Goal: Task Accomplishment & Management: Manage account settings

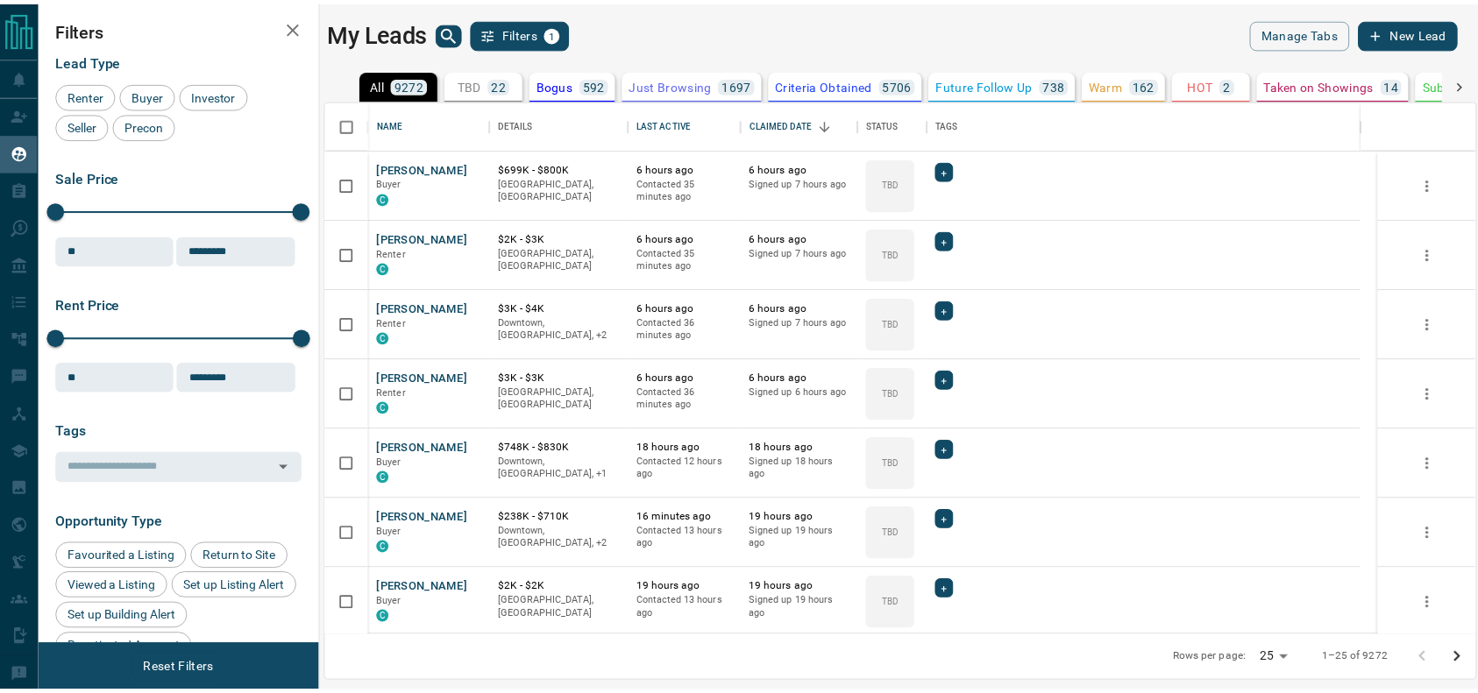
scroll to position [519, 1147]
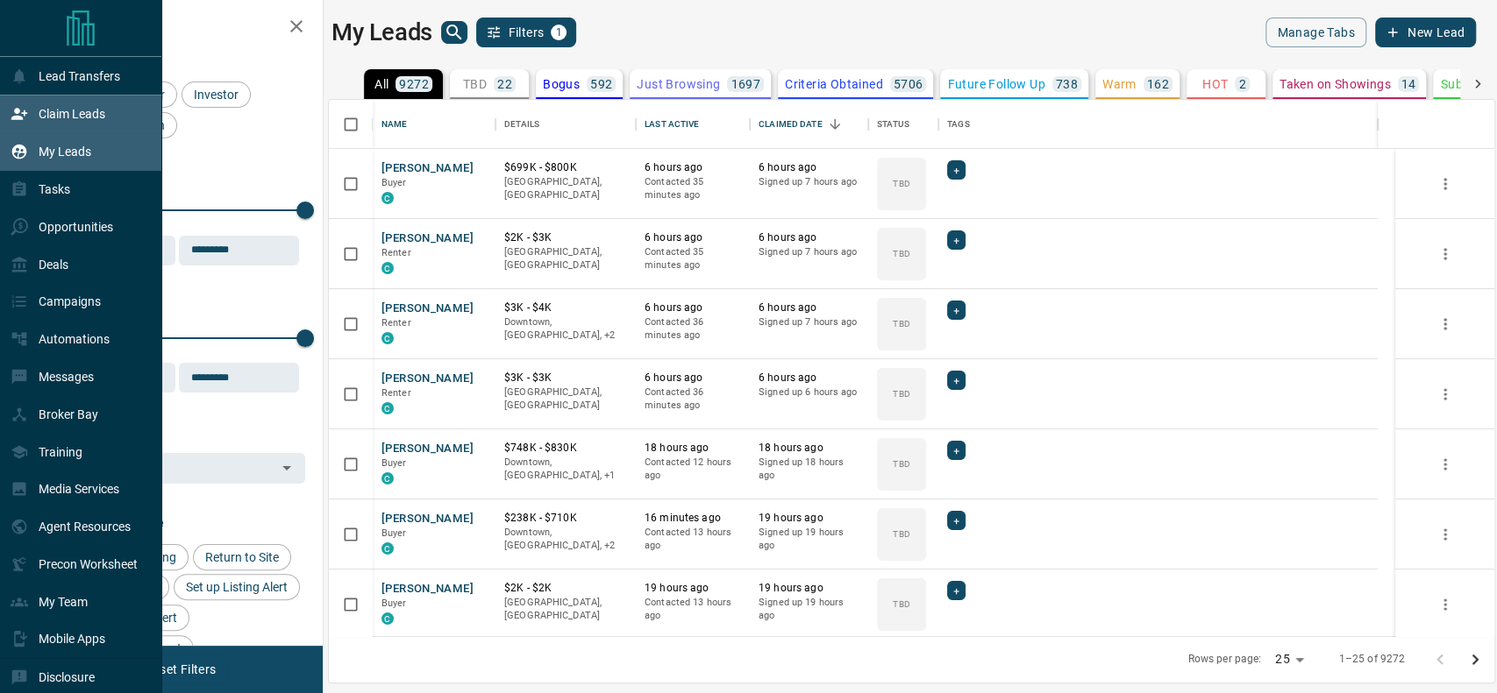
click at [8, 123] on div "Claim Leads" at bounding box center [81, 115] width 162 height 38
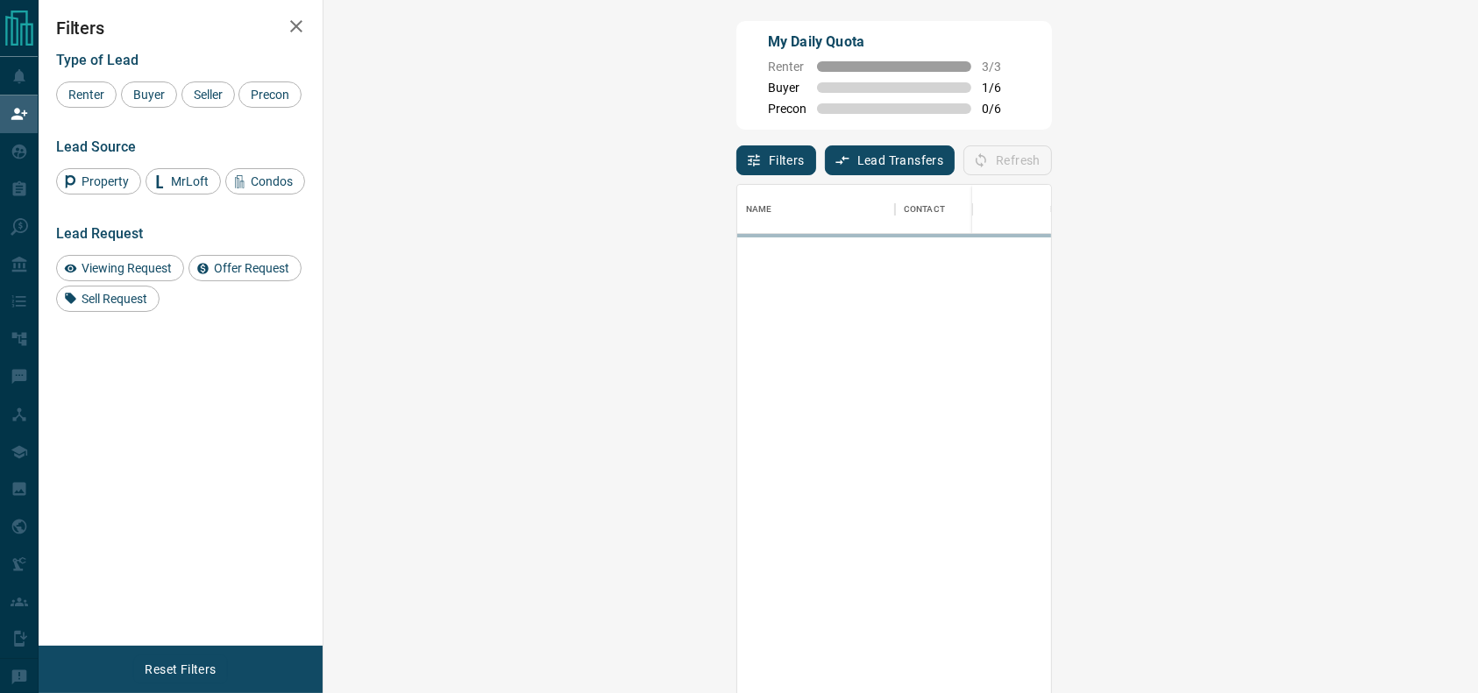
scroll to position [509, 1099]
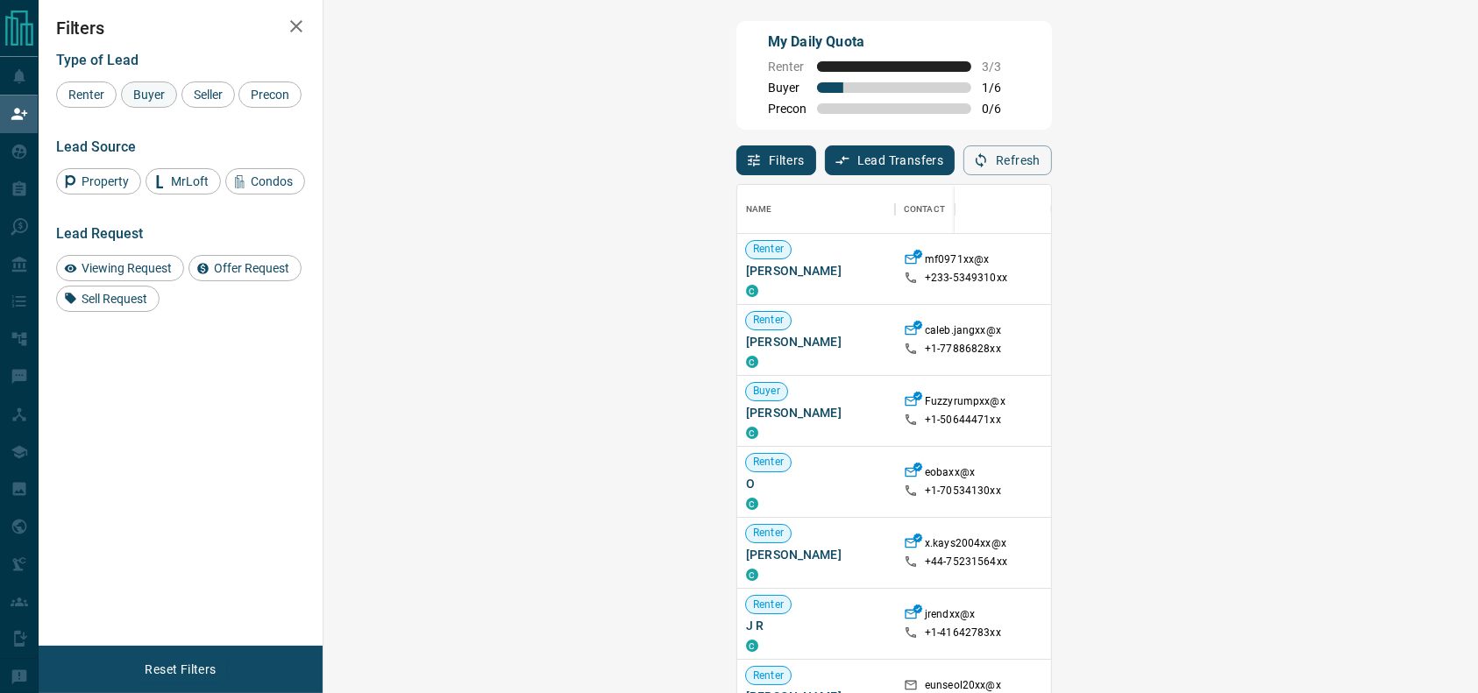
click at [134, 89] on span "Buyer" at bounding box center [149, 95] width 44 height 14
click at [158, 109] on div "Type of Lead Renter Buyer Seller Precon Lead Source Property MrLoft Condos Lead…" at bounding box center [180, 176] width 249 height 274
click at [158, 105] on div "Buyer" at bounding box center [149, 95] width 56 height 26
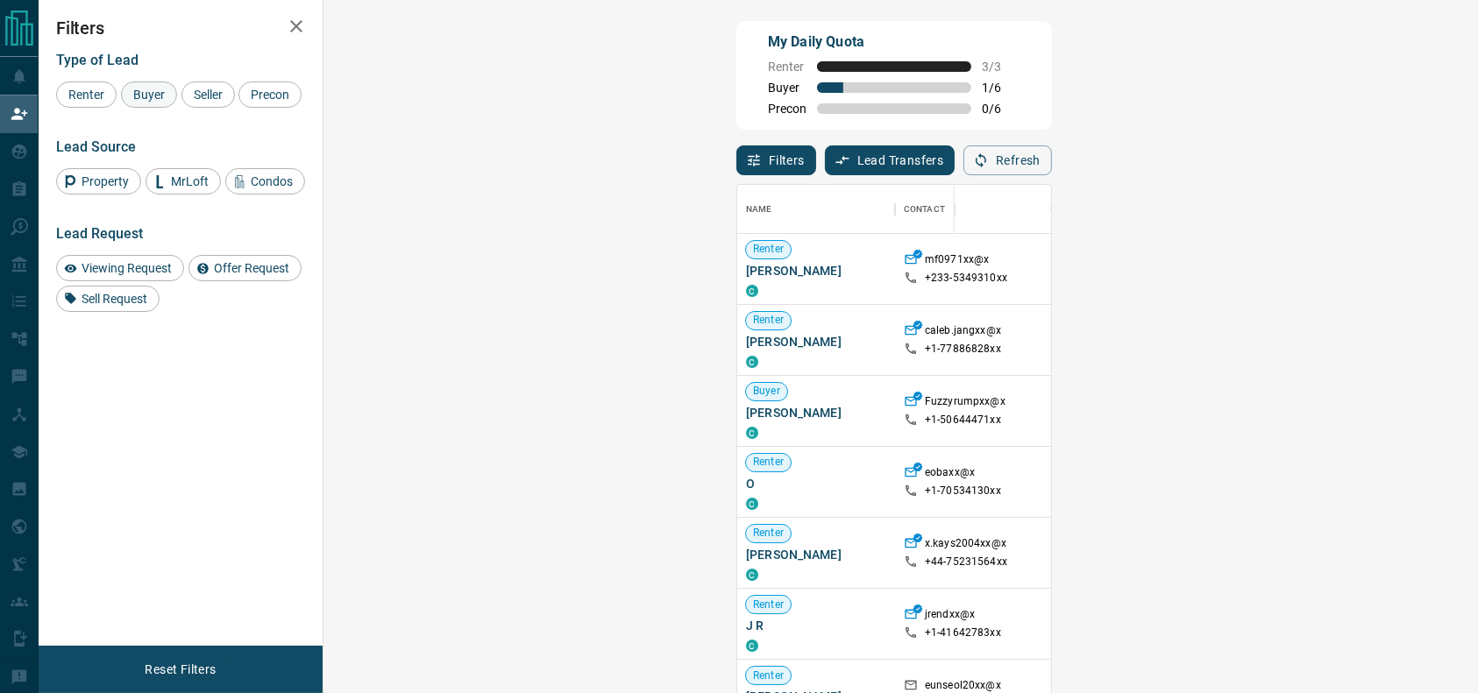
click at [141, 92] on span "Buyer" at bounding box center [149, 95] width 44 height 14
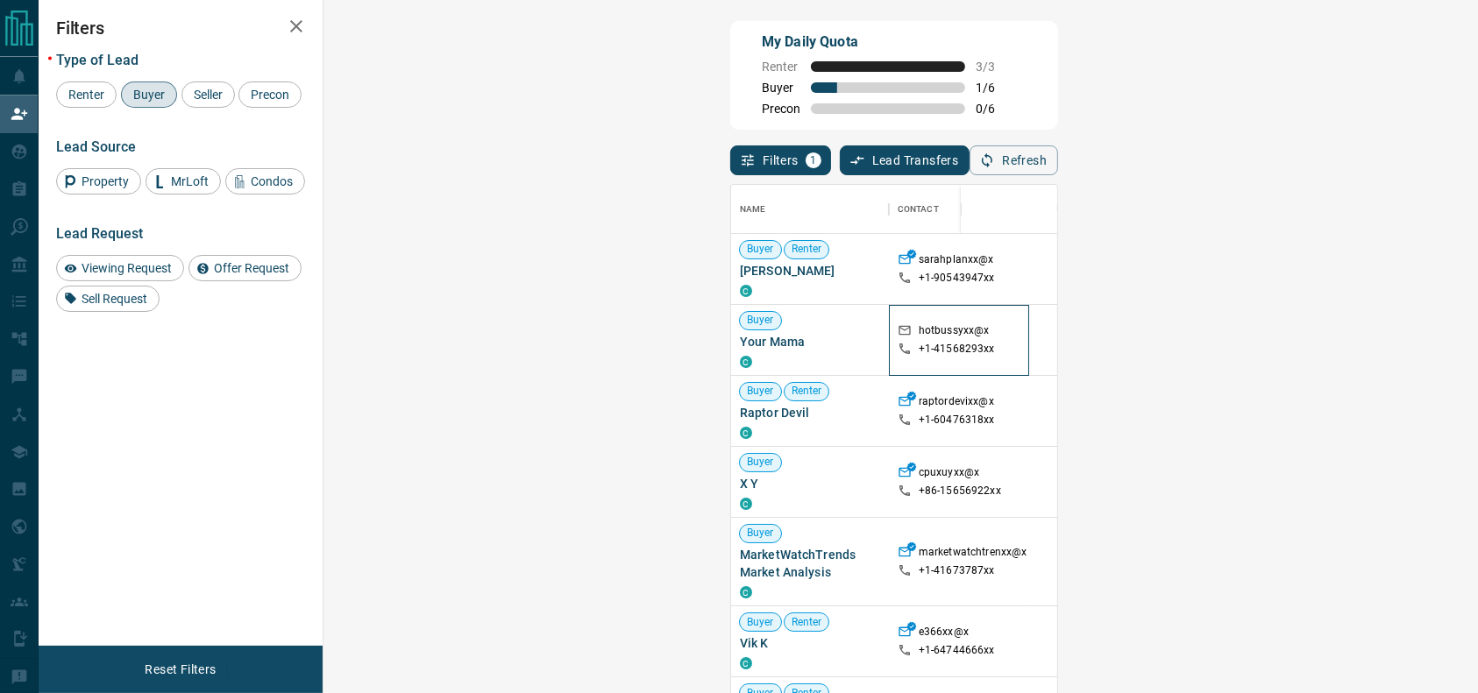
drag, startPoint x: 434, startPoint y: 166, endPoint x: 712, endPoint y: 267, distance: 295.9
click at [731, 267] on div "Buyer Renter [PERSON_NAME] C sarahplanxx@x +1- 90543947xx Buyer Your Mama C hot…" at bounding box center [1318, 633] width 1175 height 799
click at [1058, 155] on button "Refresh" at bounding box center [1014, 161] width 89 height 30
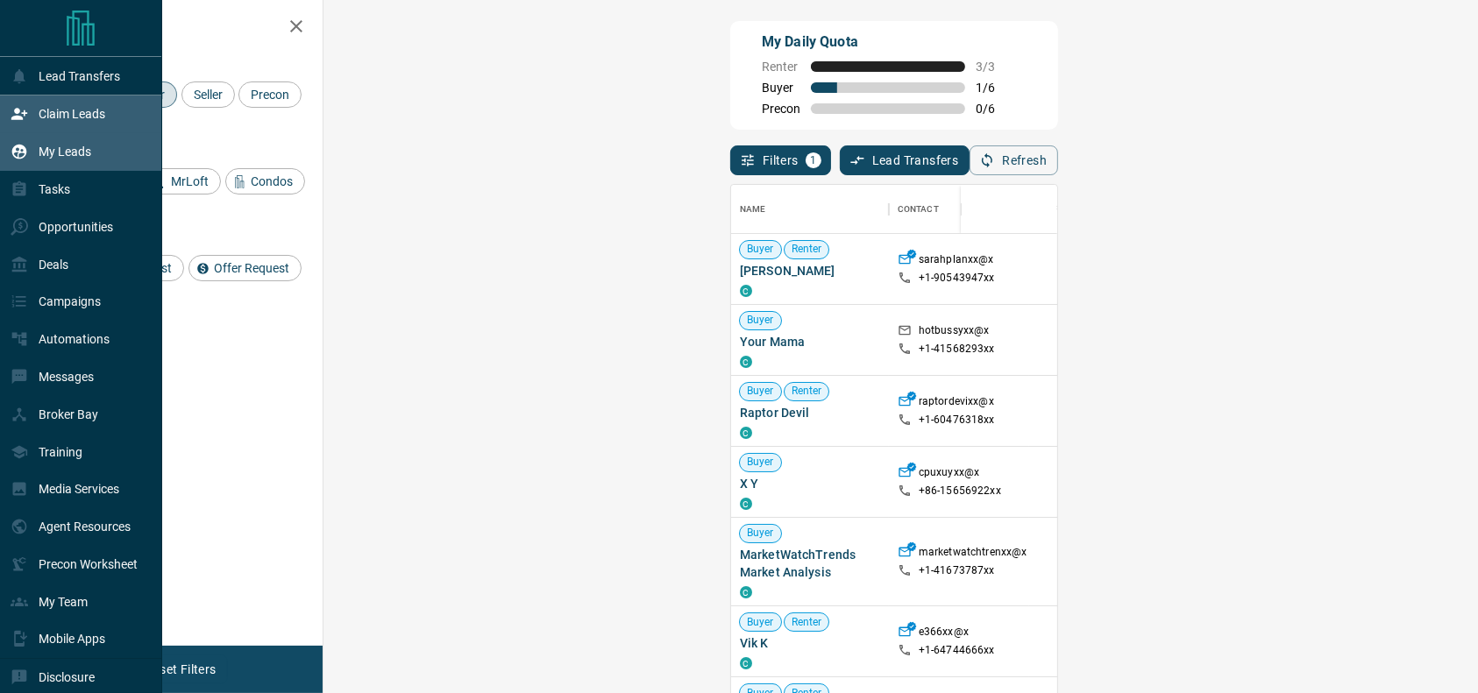
click at [45, 159] on p "My Leads" at bounding box center [65, 152] width 53 height 14
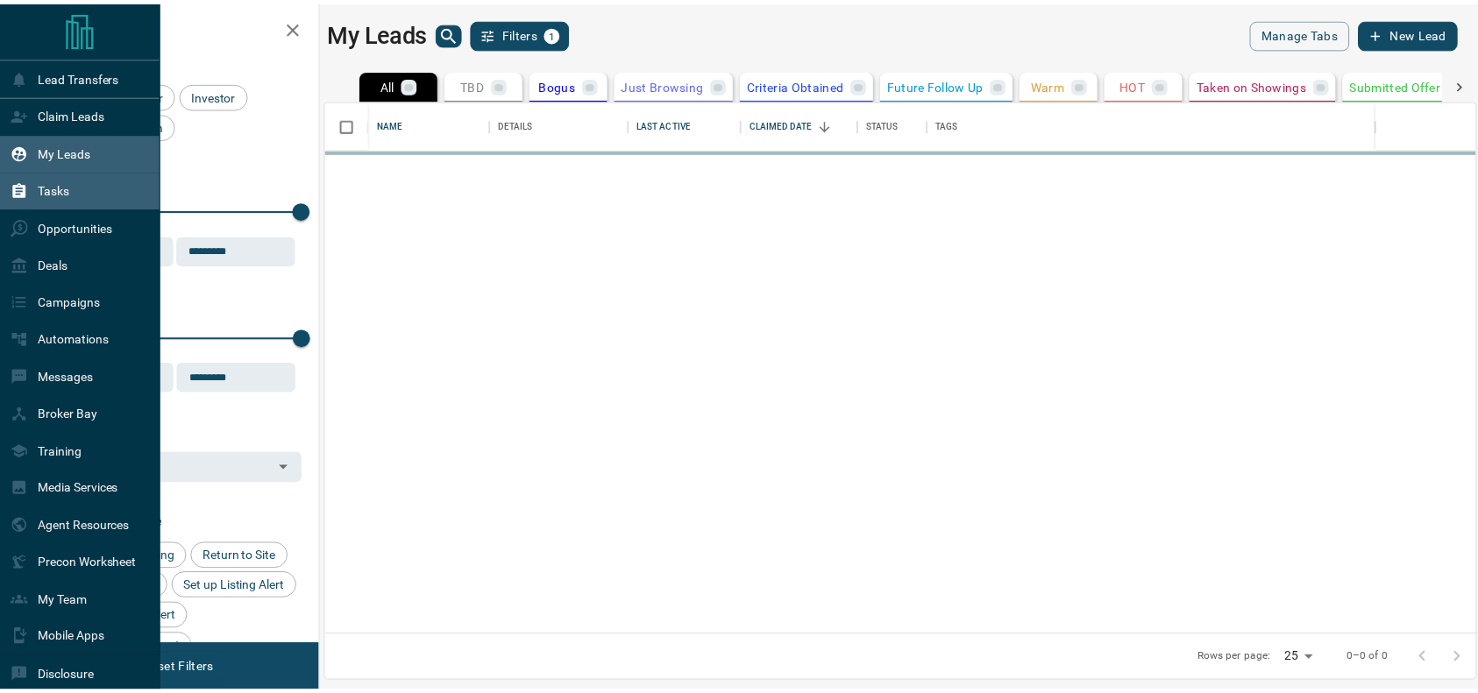
scroll to position [519, 1147]
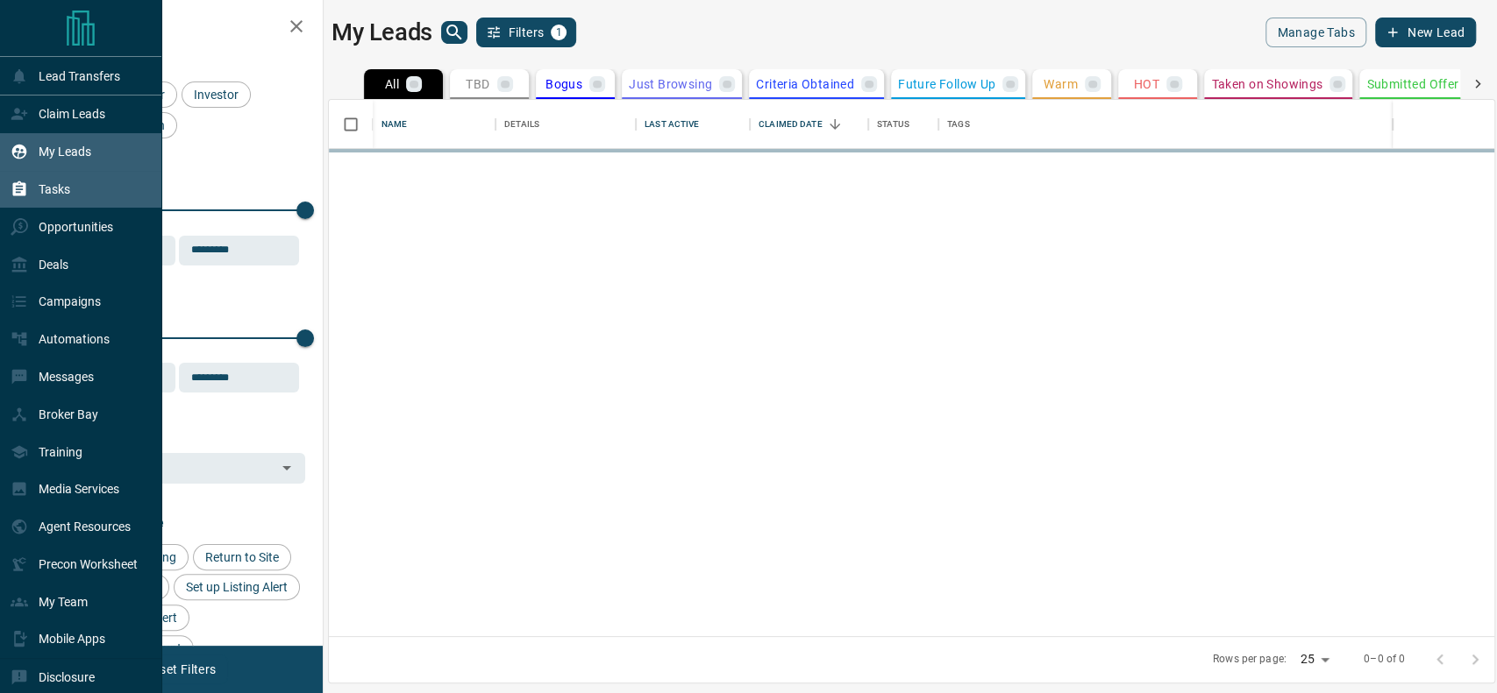
click at [42, 188] on p "Tasks" at bounding box center [55, 189] width 32 height 14
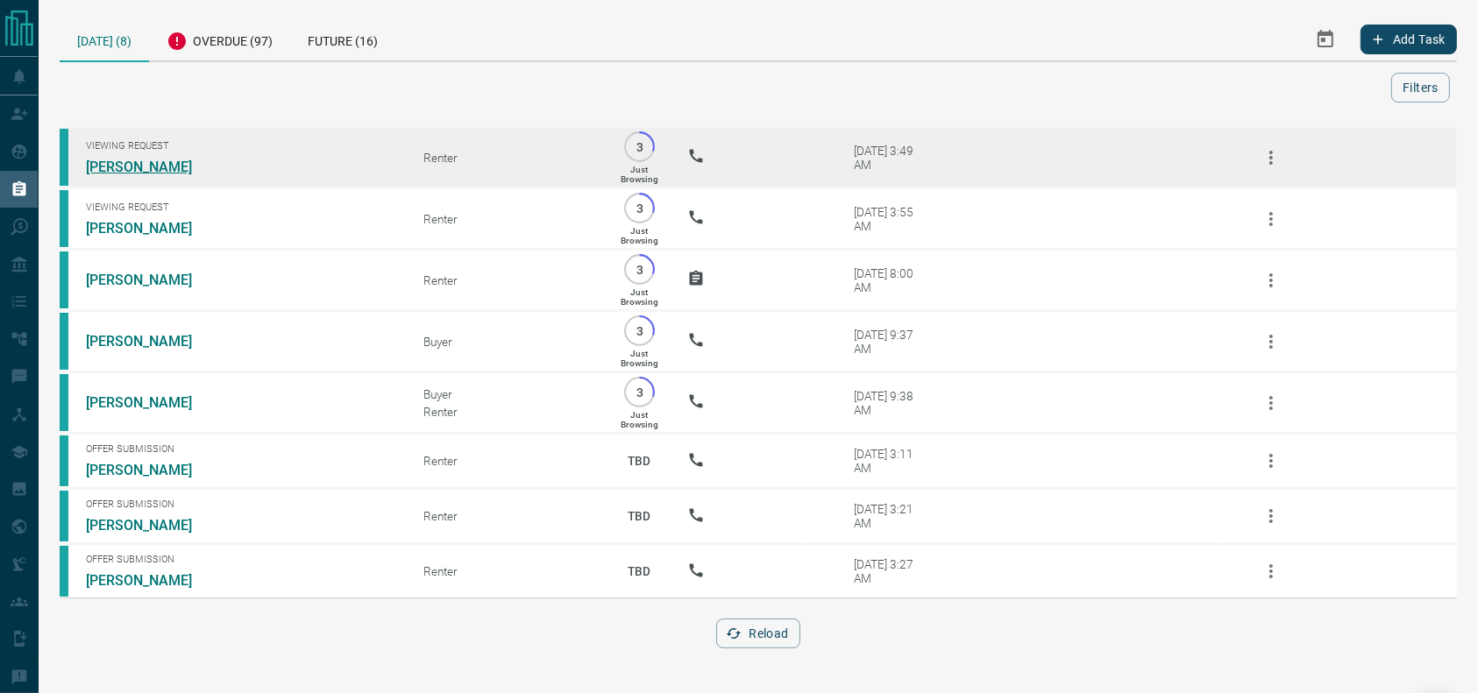
click at [175, 167] on link "[PERSON_NAME]" at bounding box center [152, 167] width 132 height 17
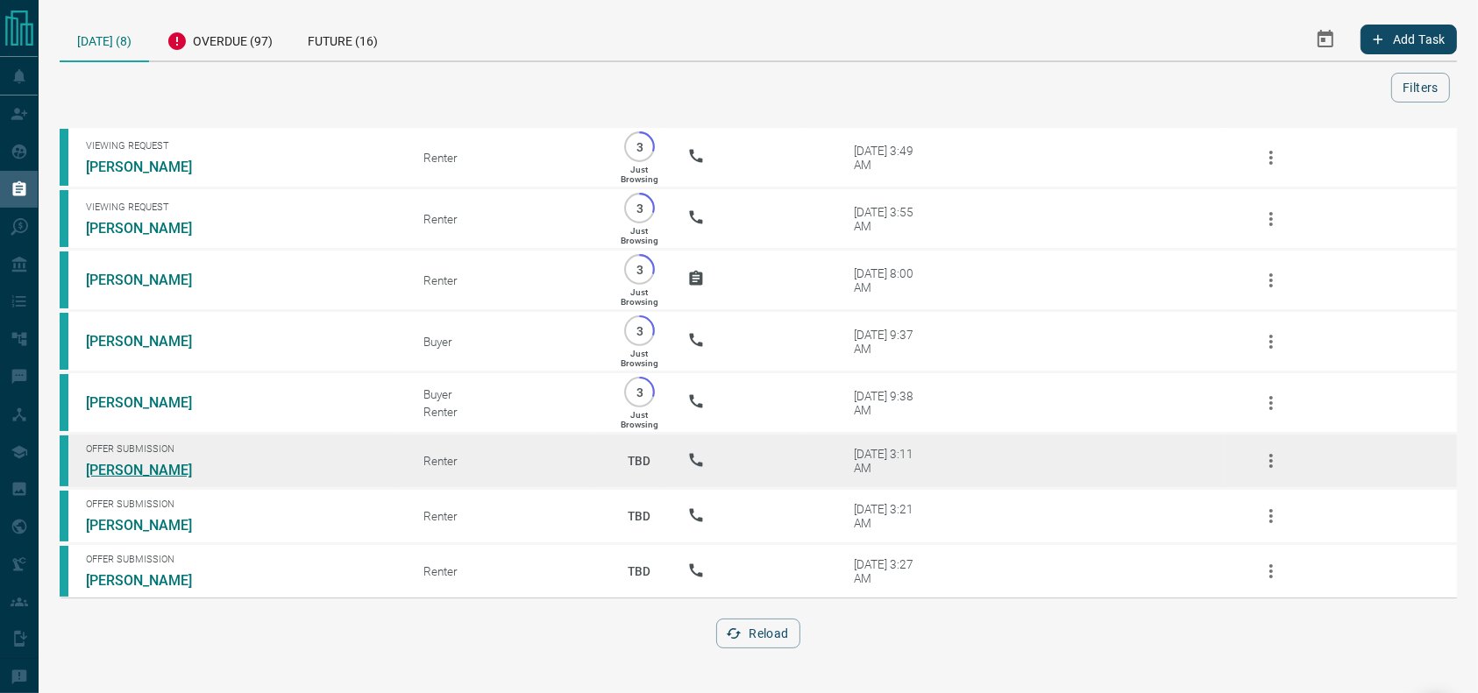
click at [110, 479] on link "[PERSON_NAME]" at bounding box center [152, 470] width 132 height 17
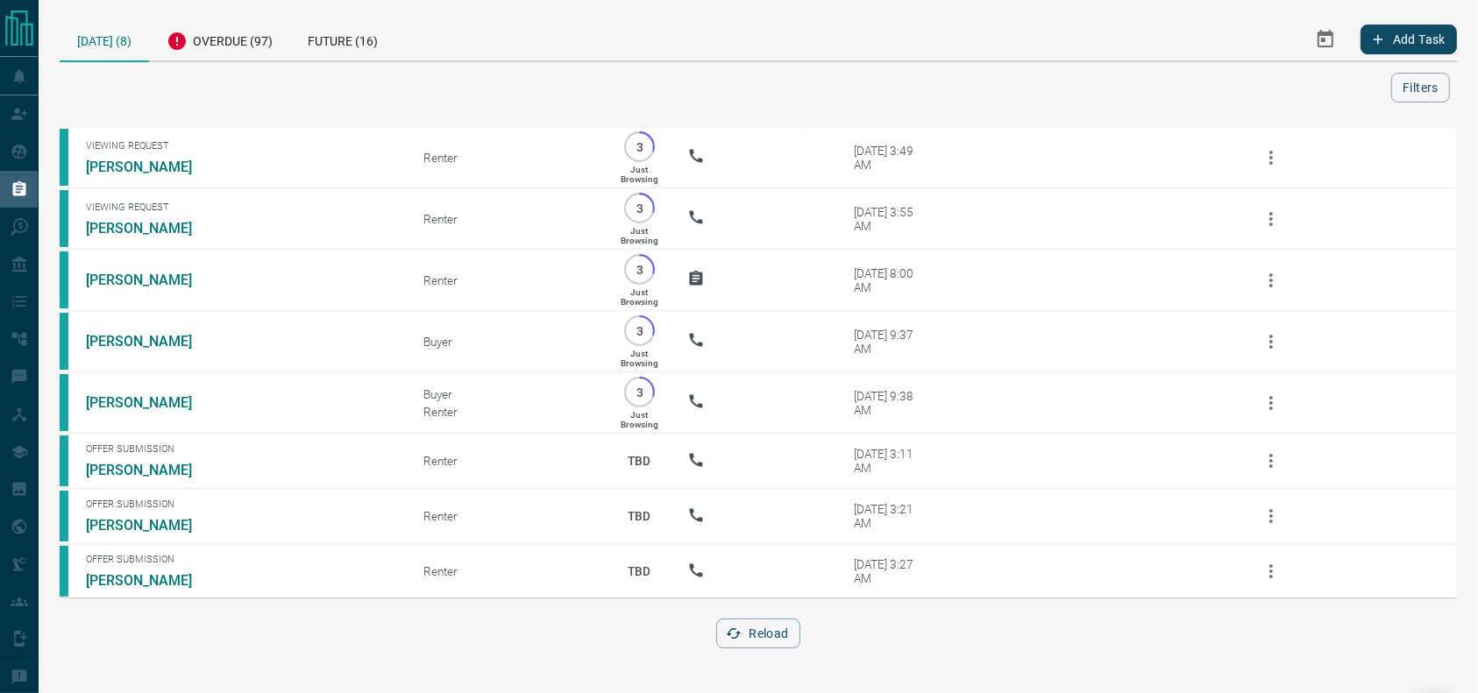
click at [242, 14] on div "[DATE] (8) Overdue (97) Future (16) Add Task Filters Scroll to Top Viewing Requ…" at bounding box center [759, 343] width 1440 height 687
click at [235, 28] on div "Overdue (97)" at bounding box center [219, 39] width 141 height 43
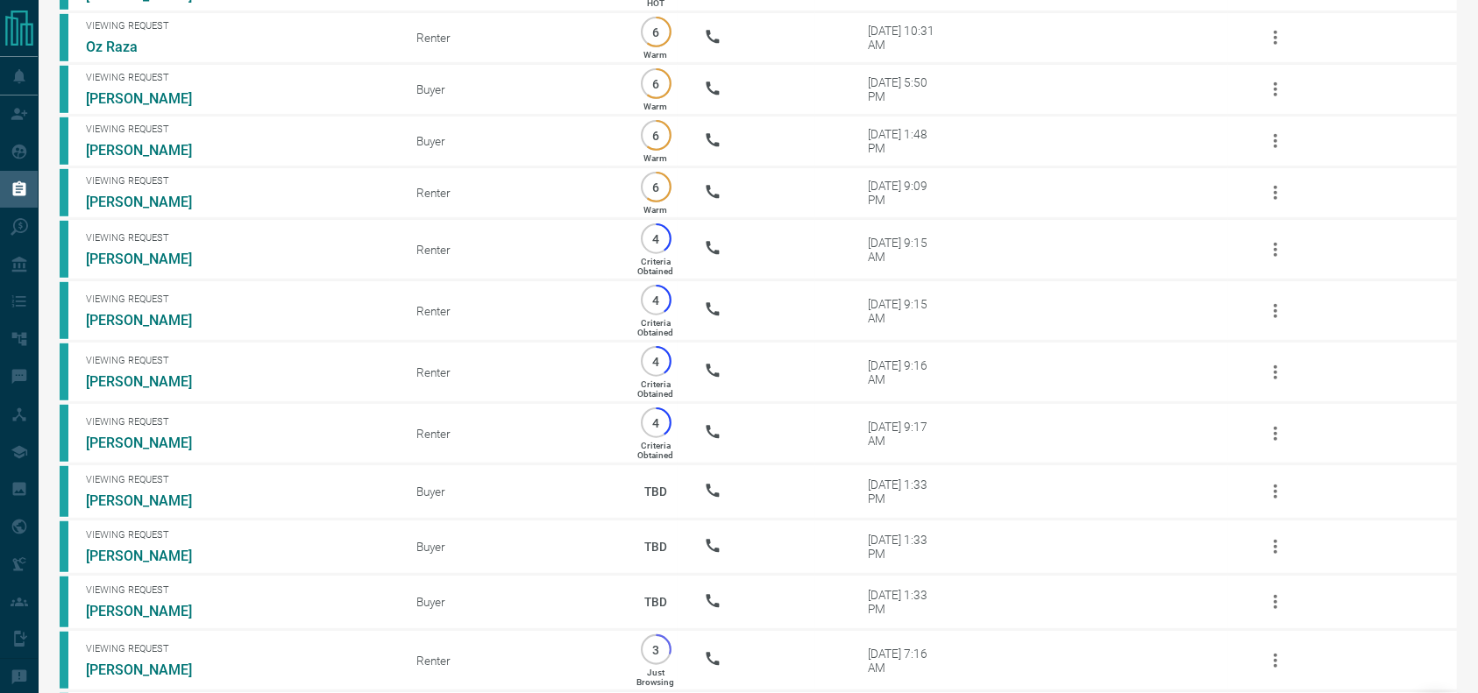
scroll to position [1060, 0]
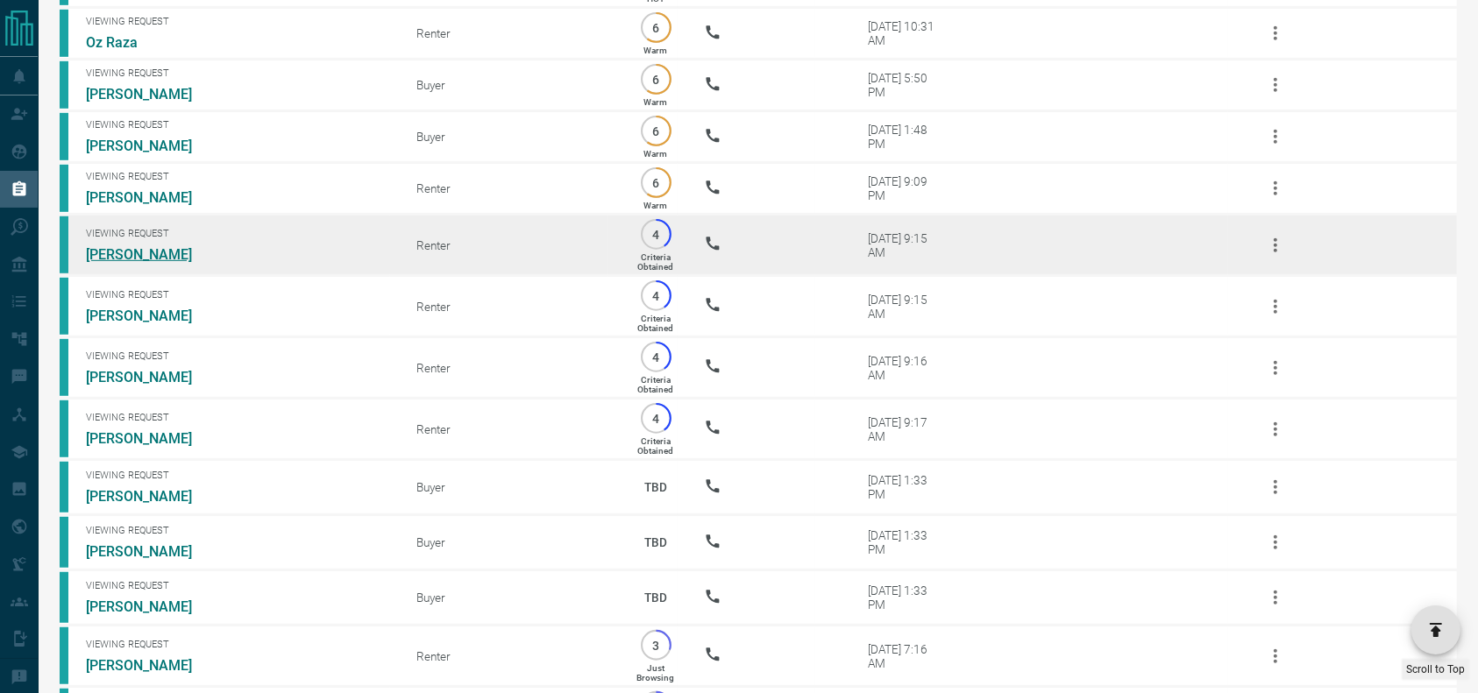
click at [114, 263] on link "[PERSON_NAME]" at bounding box center [152, 254] width 132 height 17
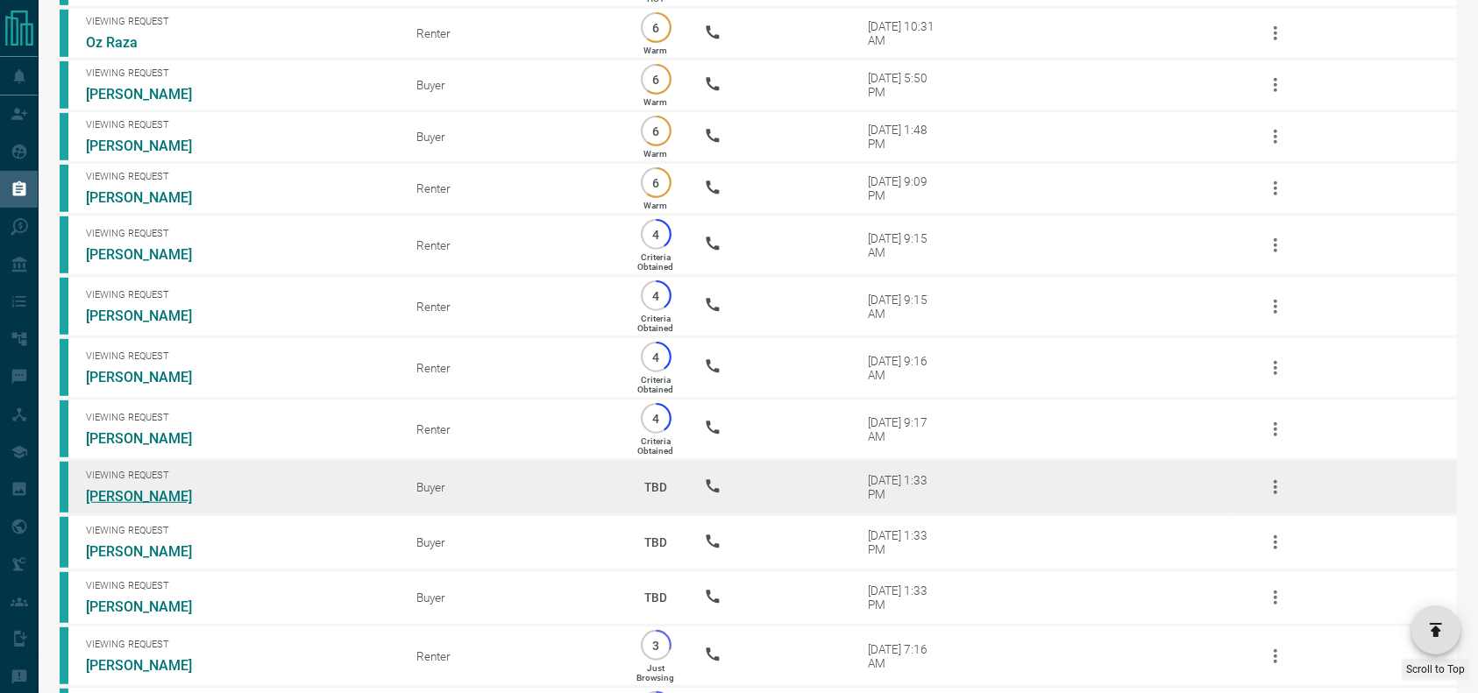
click at [167, 505] on link "[PERSON_NAME]" at bounding box center [152, 496] width 132 height 17
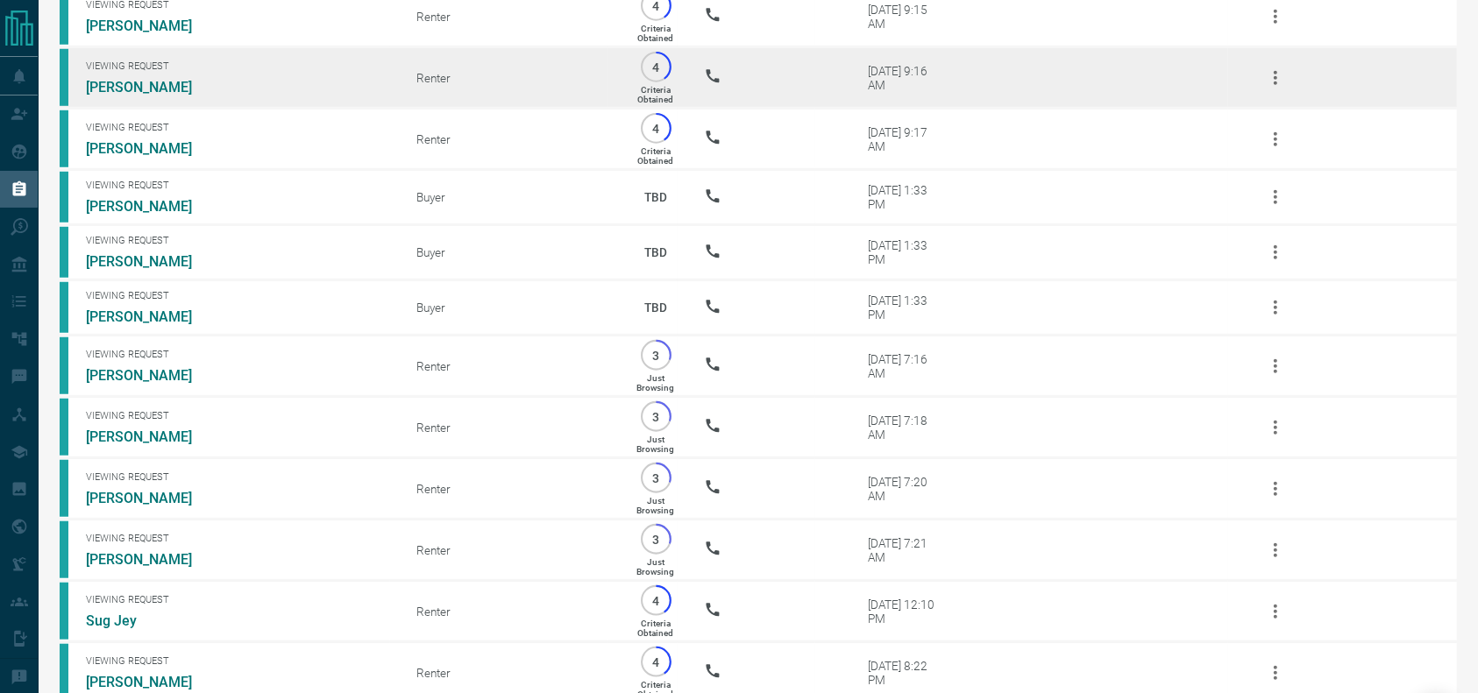
scroll to position [1364, 0]
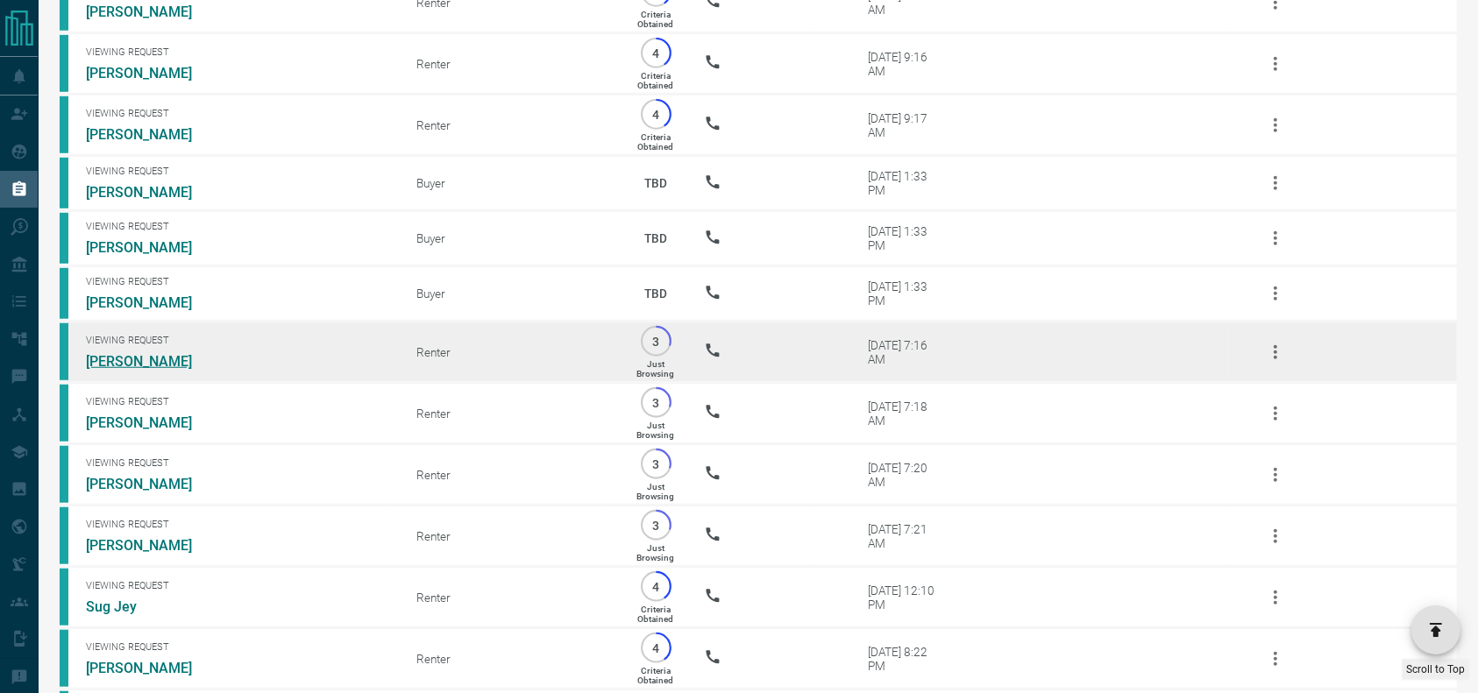
click at [137, 370] on link "[PERSON_NAME]" at bounding box center [152, 361] width 132 height 17
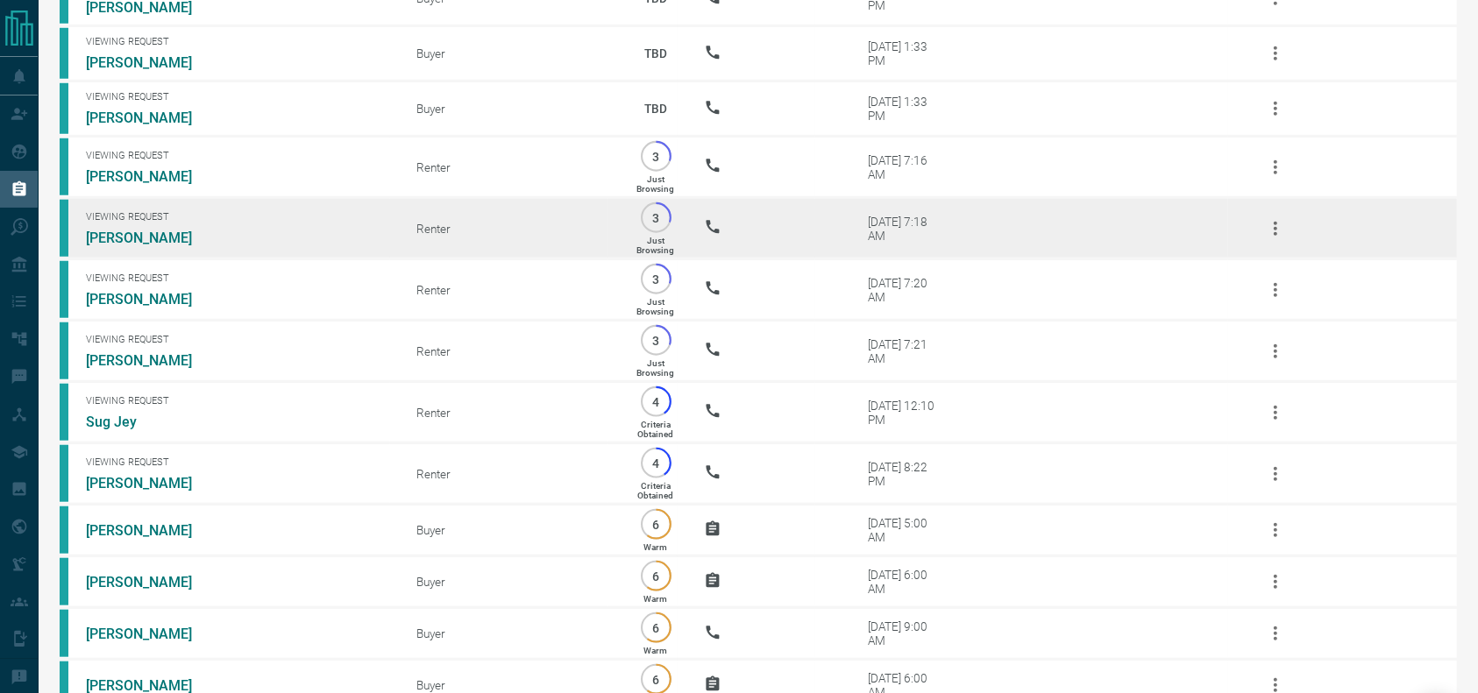
scroll to position [1568, 0]
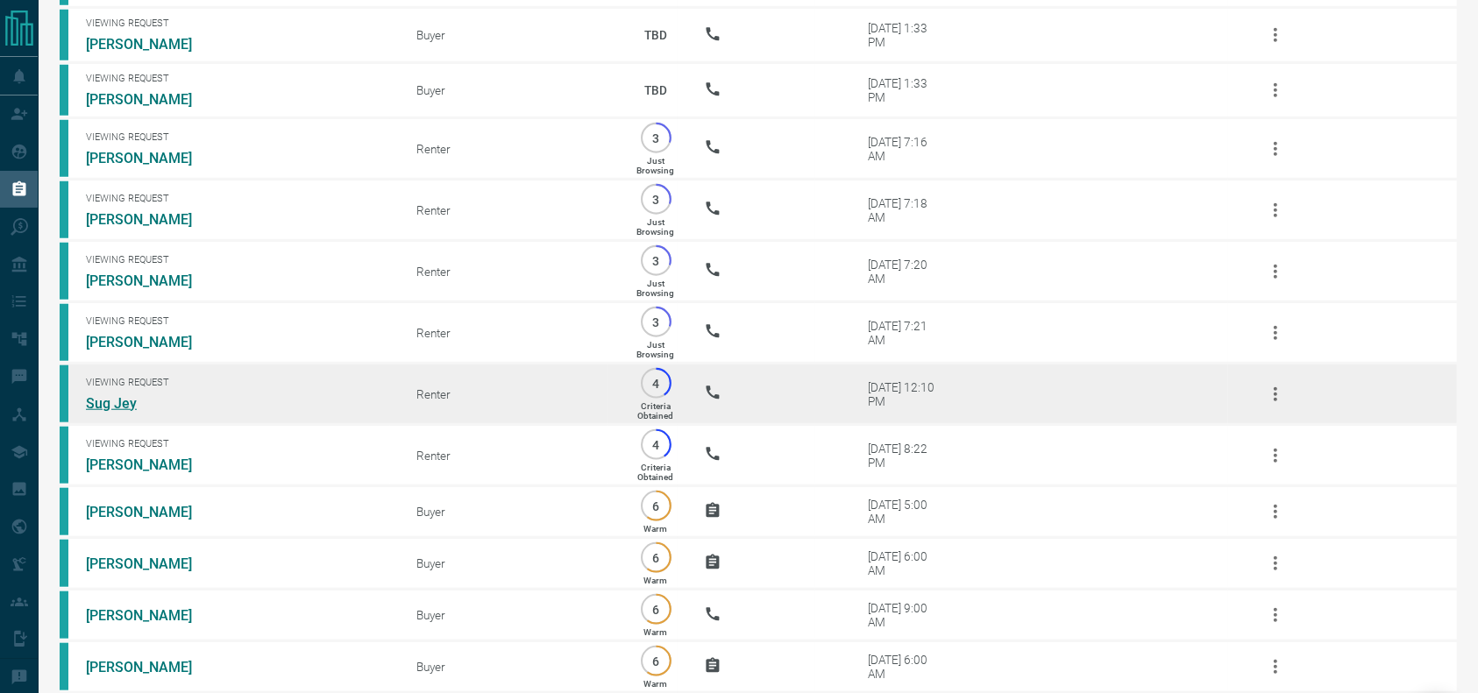
click at [116, 412] on link "Sug Jey" at bounding box center [152, 403] width 132 height 17
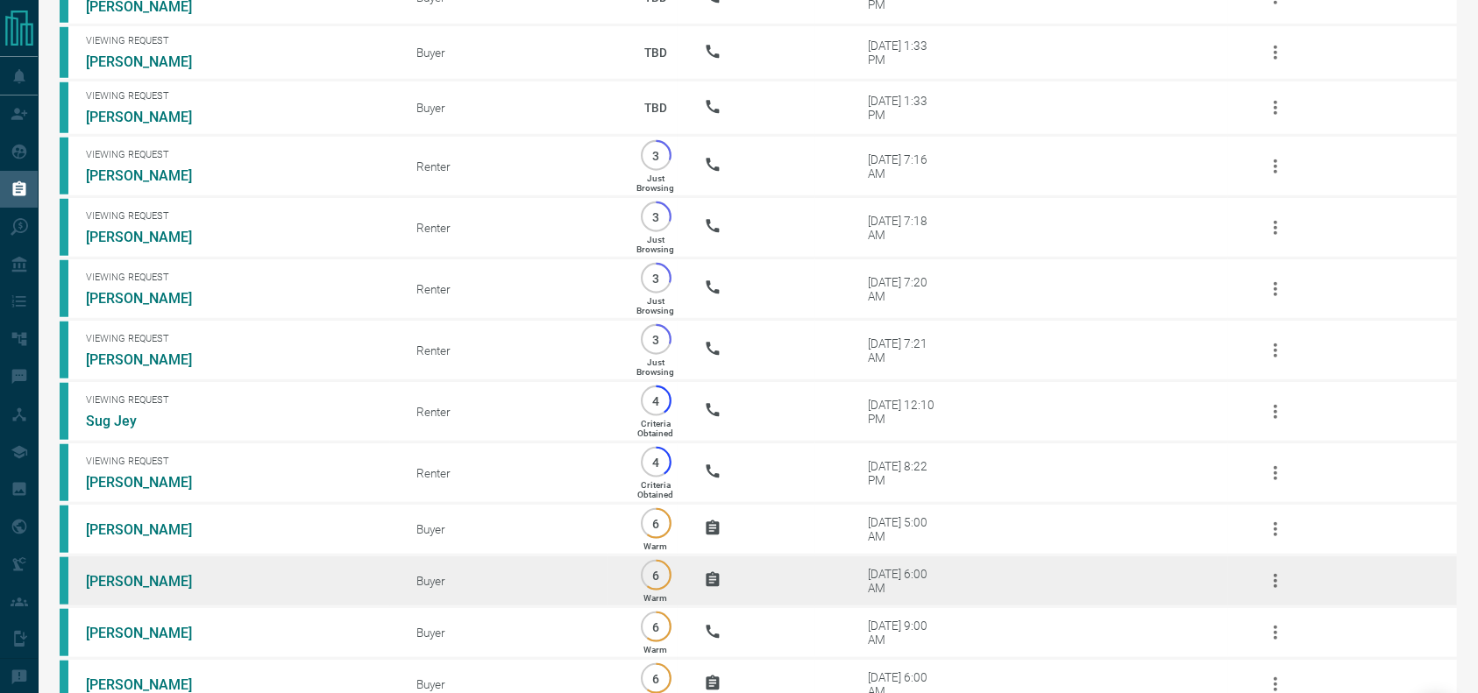
scroll to position [1563, 0]
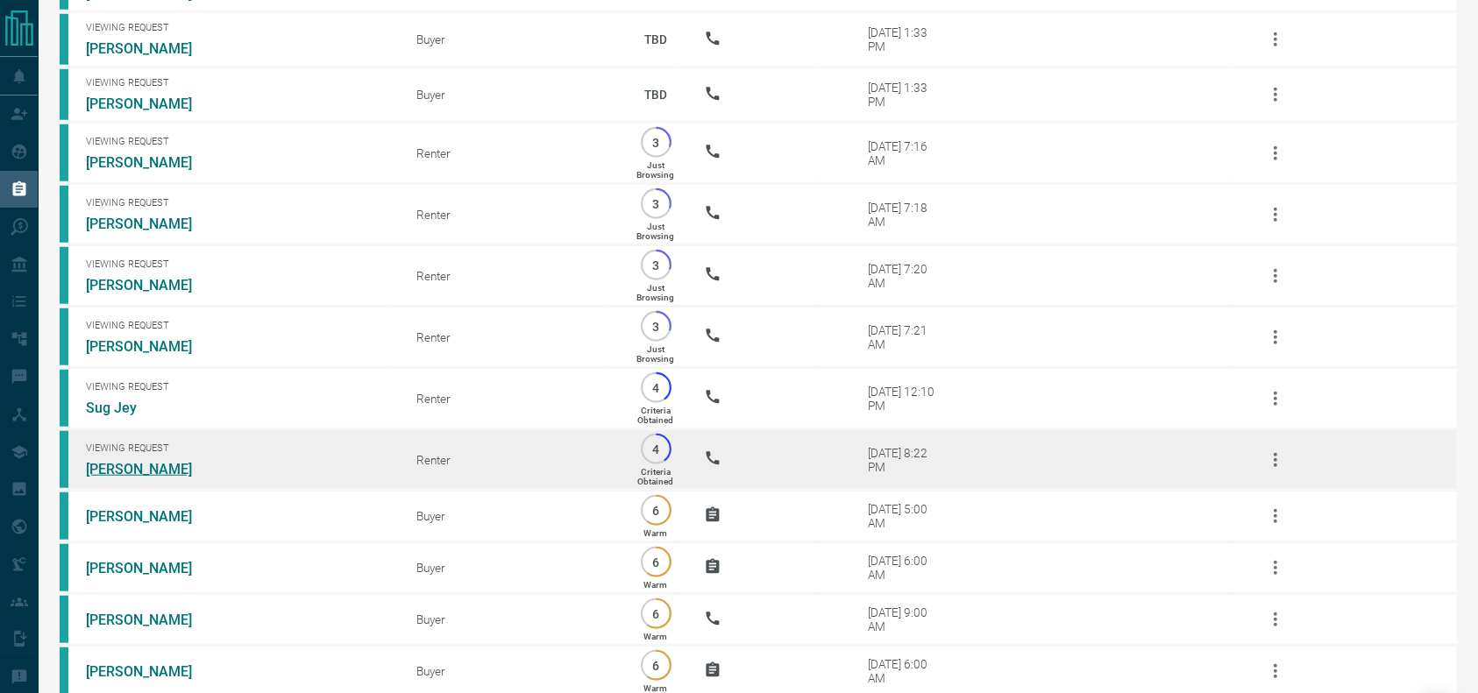
click at [160, 478] on link "[PERSON_NAME]" at bounding box center [152, 469] width 132 height 17
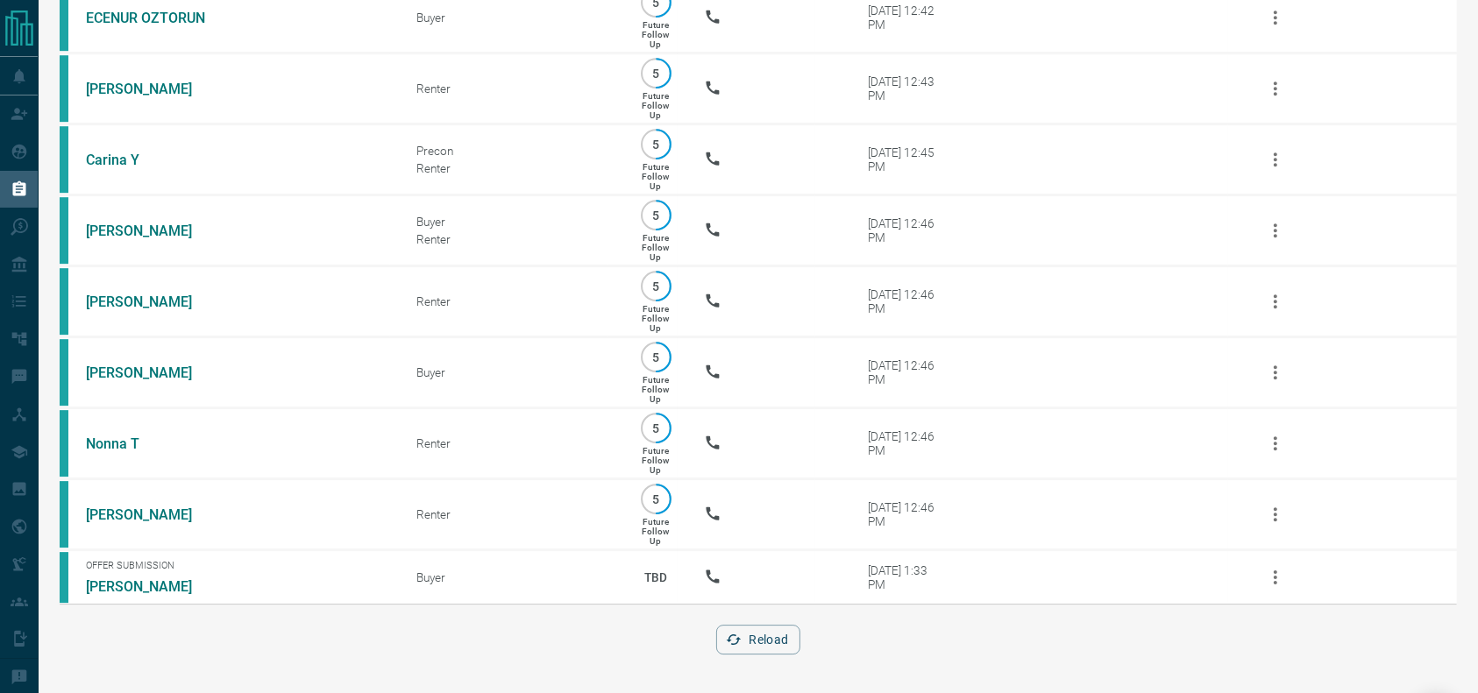
scroll to position [5509, 0]
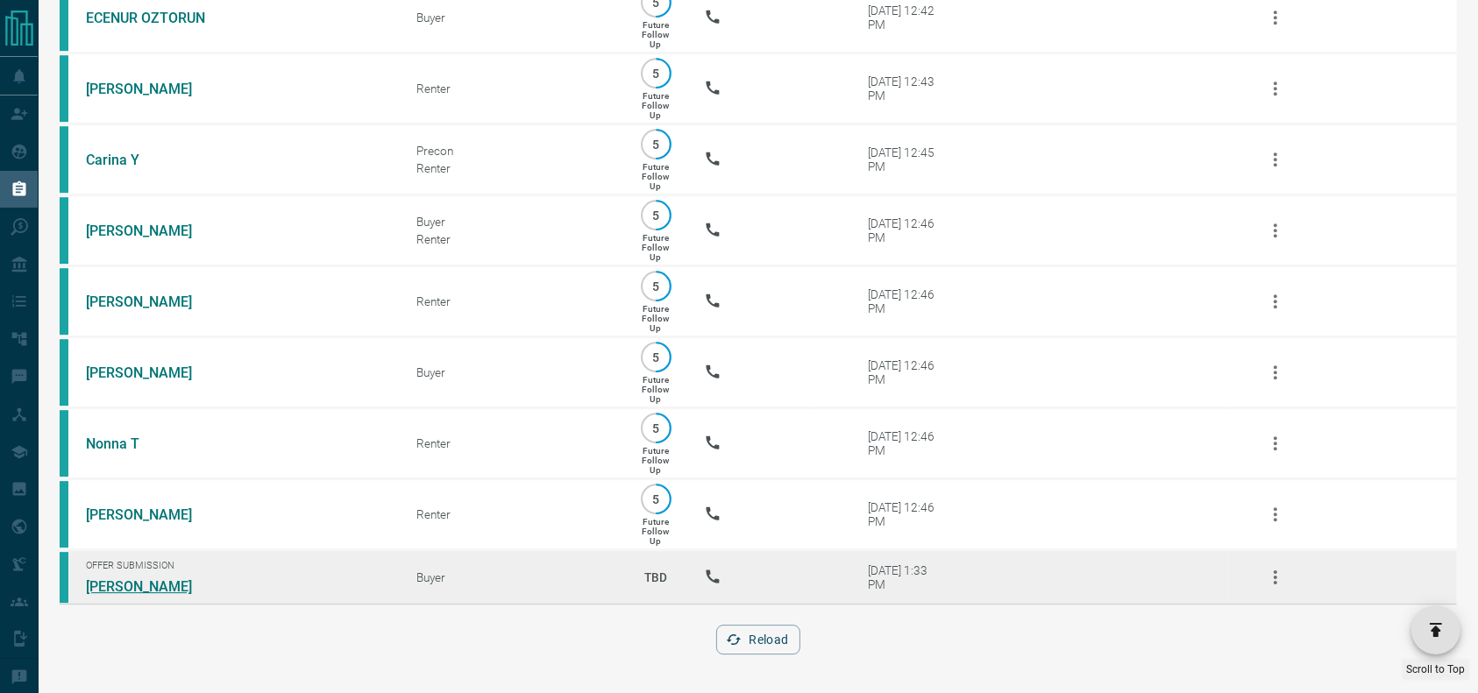
click at [133, 579] on link "[PERSON_NAME]" at bounding box center [152, 587] width 132 height 17
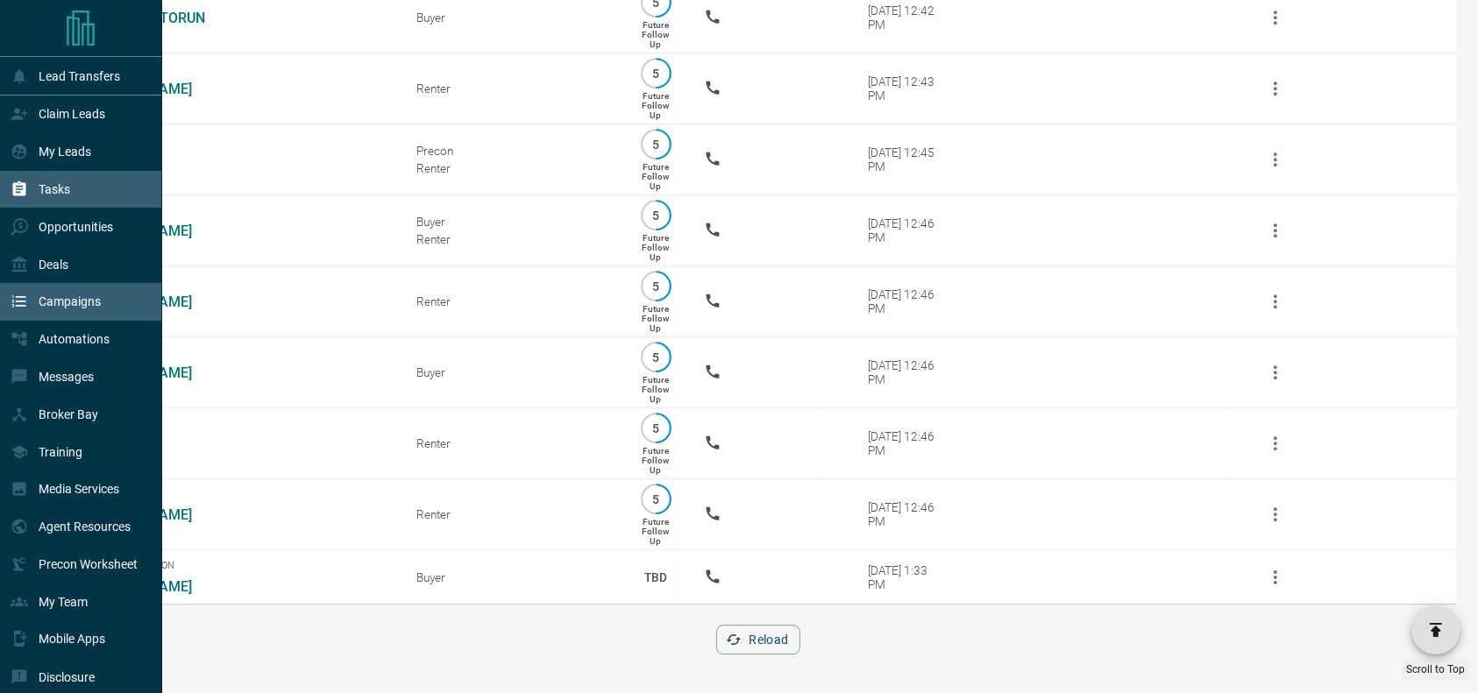
scroll to position [53, 0]
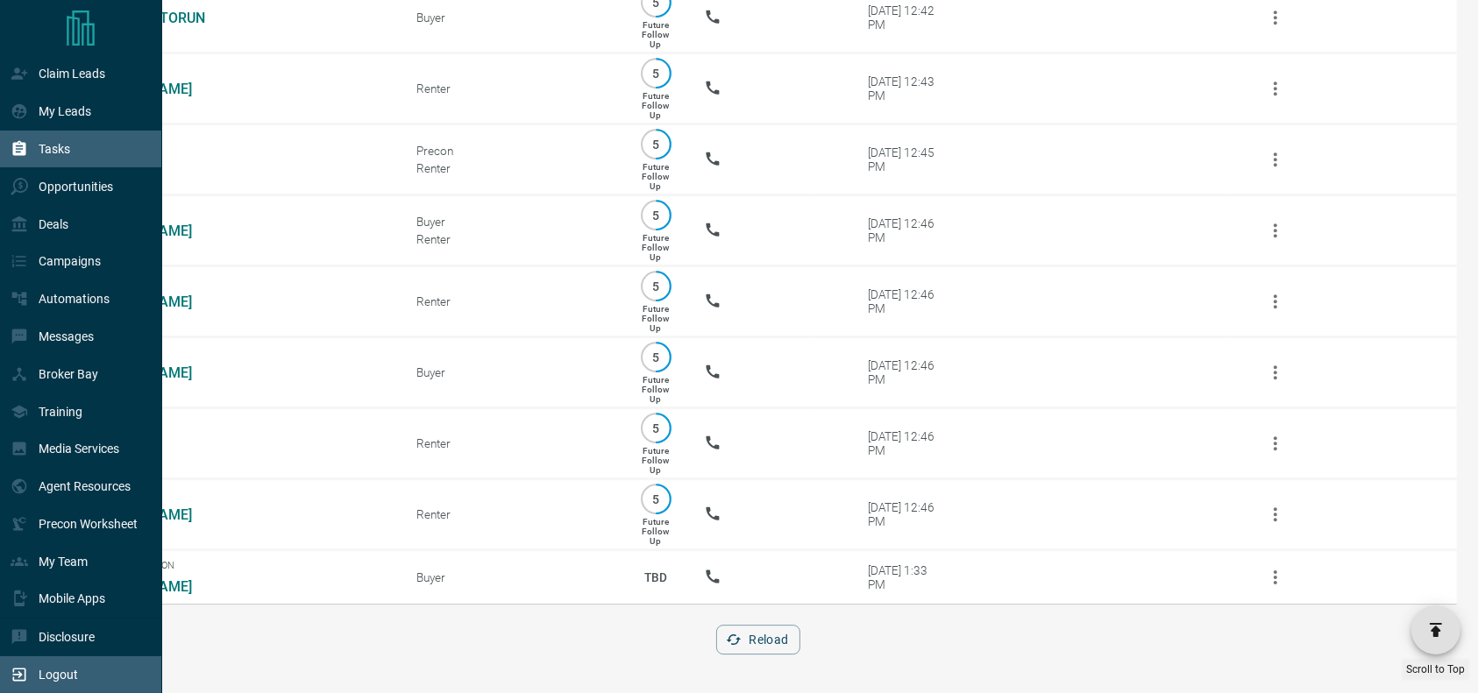
click at [15, 672] on icon at bounding box center [20, 675] width 18 height 18
